Goal: Task Accomplishment & Management: Manage account settings

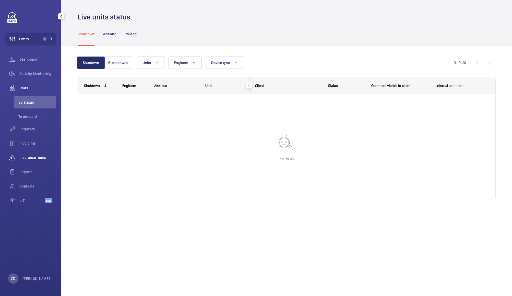
click at [33, 157] on span "Insurance items" at bounding box center [37, 157] width 37 height 5
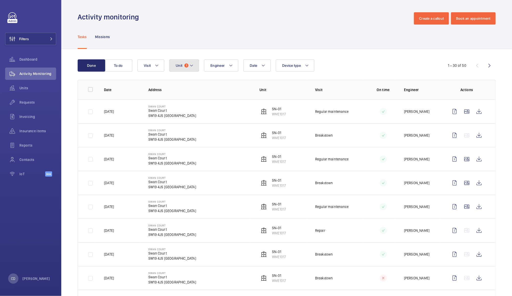
click at [180, 63] on span "Unit" at bounding box center [179, 65] width 7 height 4
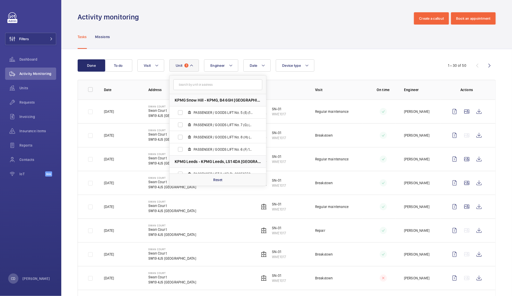
click at [214, 86] on input "text" at bounding box center [217, 84] width 89 height 11
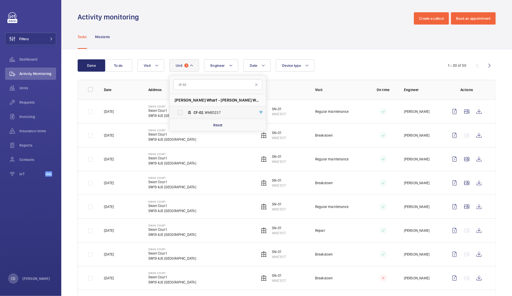
type input "cf-02"
click at [203, 111] on span "CF-02" at bounding box center [199, 112] width 10 height 4
click at [185, 111] on input "CF-02 , WME0237" at bounding box center [180, 112] width 10 height 10
checkbox input "true"
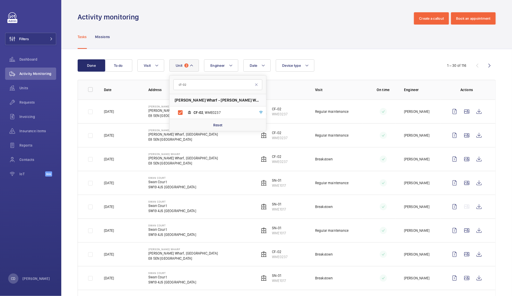
click at [170, 22] on div "Activity monitoring Create a callout Book an appointment" at bounding box center [287, 18] width 418 height 12
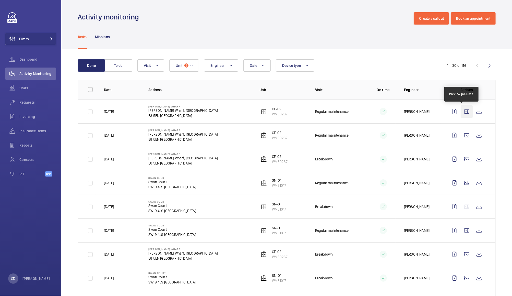
click at [464, 111] on wm-front-icon-button at bounding box center [467, 111] width 12 height 12
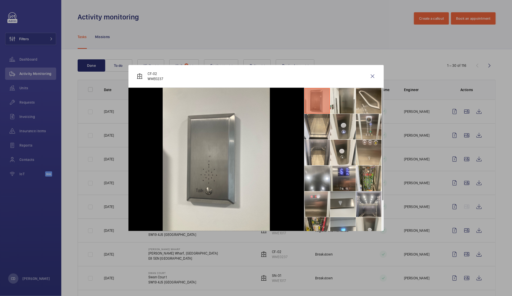
click at [311, 223] on li at bounding box center [317, 230] width 26 height 26
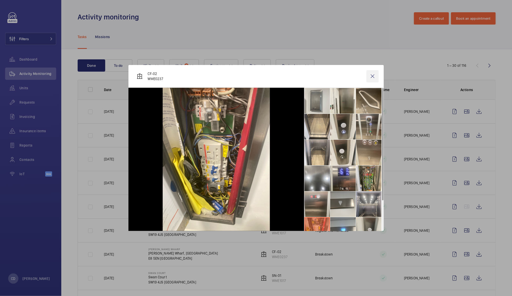
click at [377, 77] on wm-front-icon-button at bounding box center [373, 76] width 12 height 12
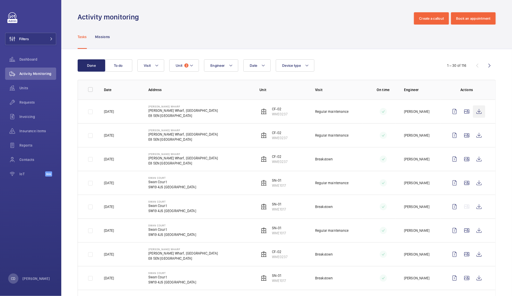
click at [476, 115] on wm-front-icon-button at bounding box center [479, 111] width 12 height 12
click at [475, 137] on wm-front-icon-button at bounding box center [479, 135] width 12 height 12
click at [19, 132] on wm-front-icon-button at bounding box center [12, 131] width 14 height 12
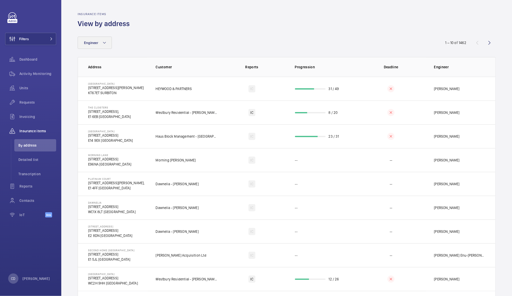
click at [101, 49] on button "Engineer" at bounding box center [95, 43] width 34 height 12
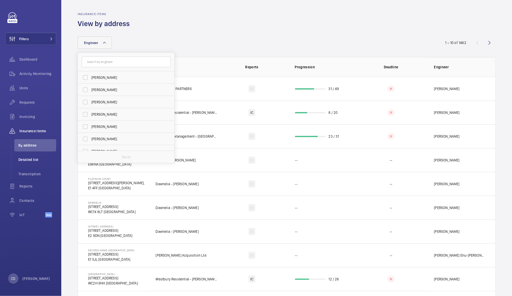
click at [36, 161] on span "Detailed list" at bounding box center [37, 159] width 38 height 5
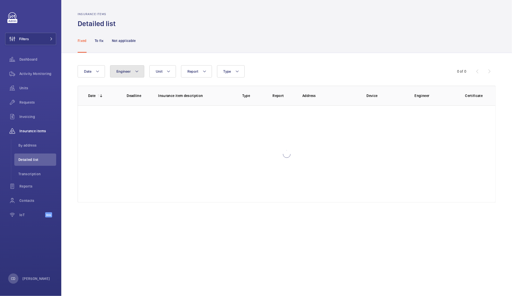
click at [137, 71] on mat-icon at bounding box center [137, 71] width 4 height 6
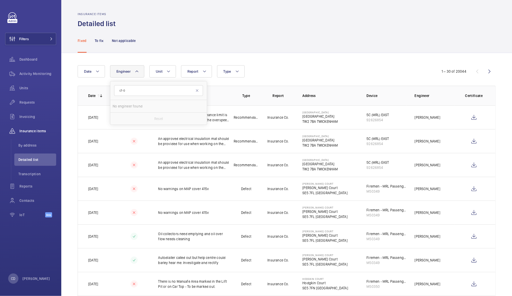
type input "cf-02"
click at [168, 69] on mat-icon at bounding box center [169, 71] width 4 height 6
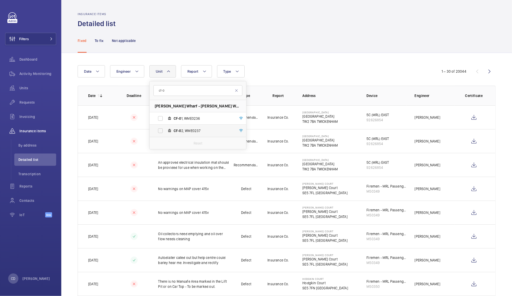
type input "cf-0"
click at [190, 129] on span "CF-0 2, WME0237" at bounding box center [203, 130] width 59 height 5
click at [166, 129] on input "CF-0 2, WME0237" at bounding box center [160, 130] width 10 height 10
checkbox input "true"
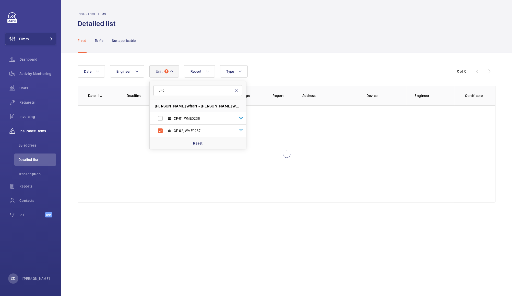
click at [318, 47] on div "Fixed To fix Not applicable" at bounding box center [287, 40] width 418 height 24
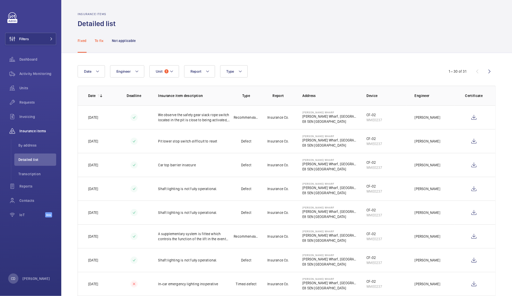
click at [103, 37] on div "To fix" at bounding box center [99, 40] width 9 height 24
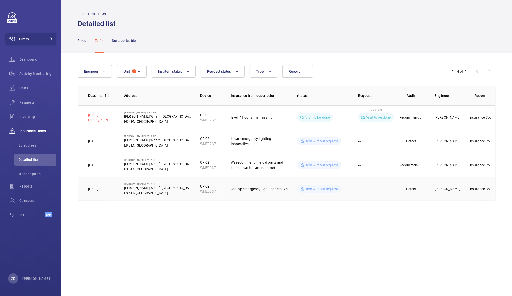
click at [250, 194] on td "Car top emergency light inoperative" at bounding box center [256, 189] width 66 height 24
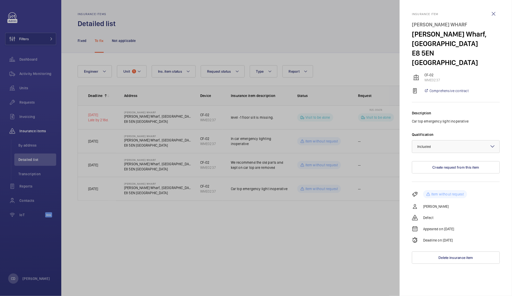
click at [251, 190] on div at bounding box center [256, 148] width 512 height 296
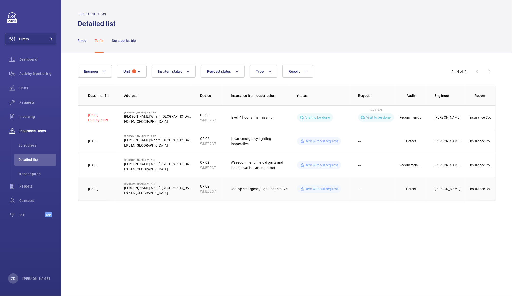
click at [451, 192] on td "[PERSON_NAME]" at bounding box center [446, 189] width 38 height 24
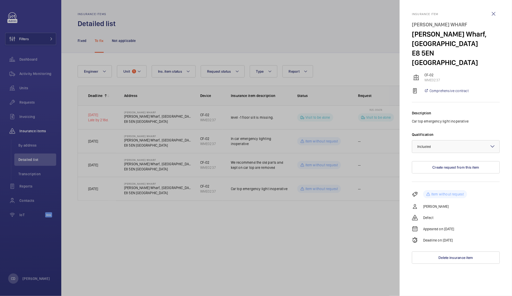
click at [346, 239] on div at bounding box center [256, 148] width 512 height 296
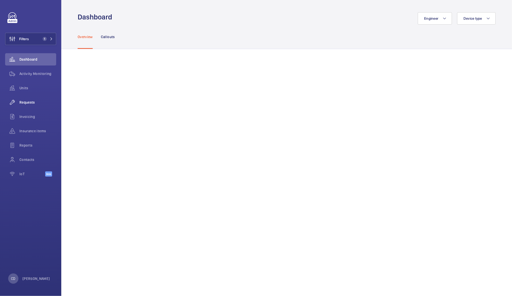
click at [25, 102] on span "Requests" at bounding box center [37, 102] width 37 height 5
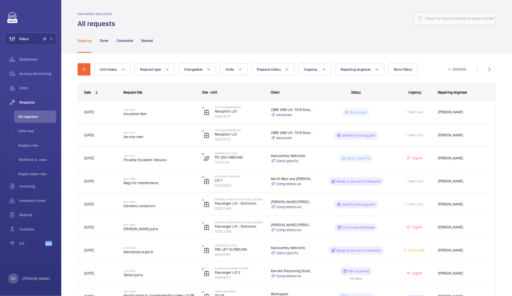
click at [177, 115] on span "Insurance Item" at bounding box center [160, 113] width 72 height 5
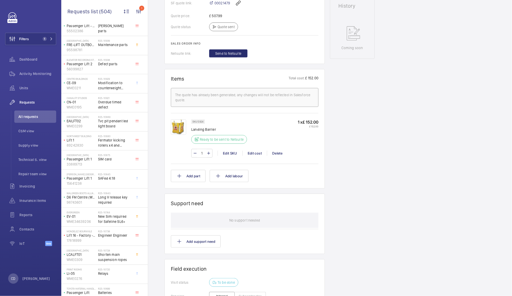
scroll to position [246, 0]
click at [191, 174] on button "Add part" at bounding box center [188, 174] width 35 height 12
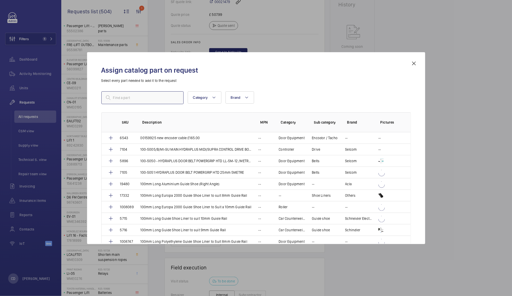
click at [159, 96] on input "text" at bounding box center [142, 97] width 82 height 13
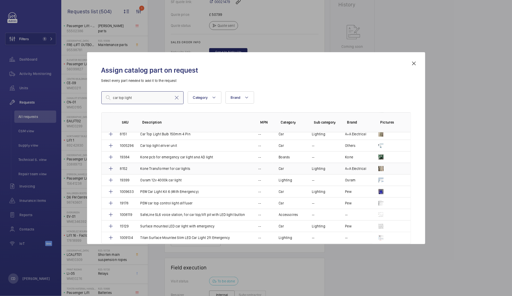
scroll to position [61, 0]
type input "car top light"
